Goal: Find specific page/section: Find specific page/section

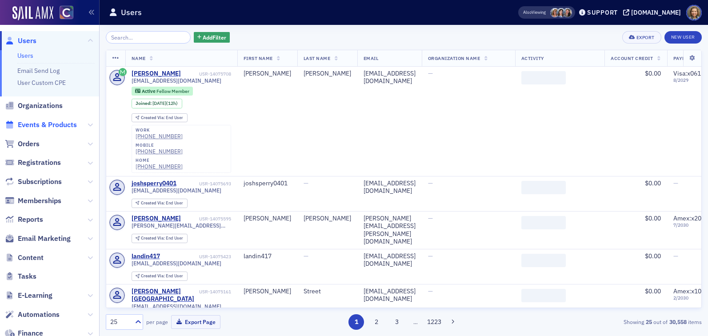
click at [43, 122] on span "Events & Products" at bounding box center [47, 125] width 59 height 10
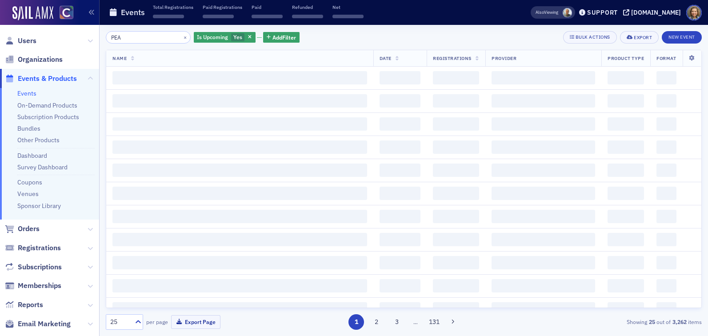
type input "PEAK"
